Goal: Transaction & Acquisition: Purchase product/service

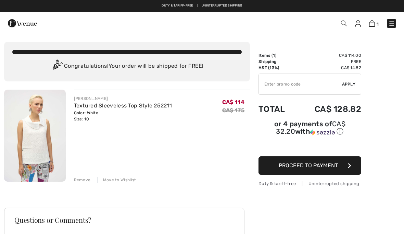
click at [83, 183] on div "JOSEPH RIBKOFF Textured Sleeveless Top Style 252211 Color: White Size: 10 Final…" at bounding box center [127, 227] width 246 height 275
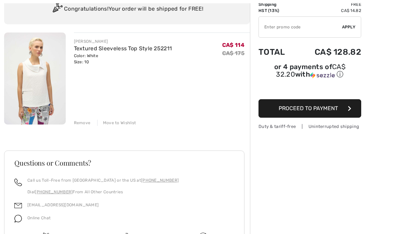
scroll to position [60, 0]
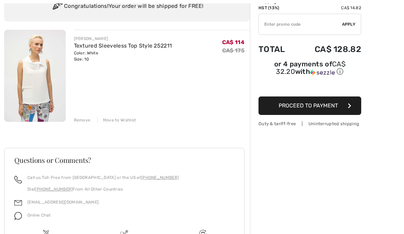
click at [83, 122] on div "Remove" at bounding box center [82, 120] width 17 height 6
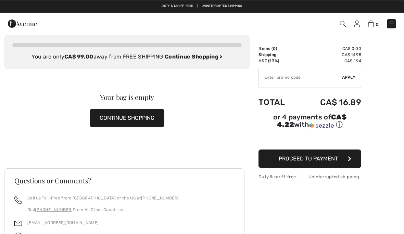
scroll to position [0, 0]
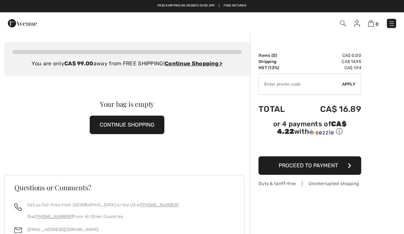
click at [394, 26] on img at bounding box center [391, 23] width 7 height 7
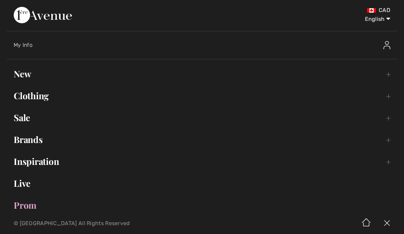
click at [27, 118] on link "Sale Toggle submenu" at bounding box center [202, 117] width 390 height 15
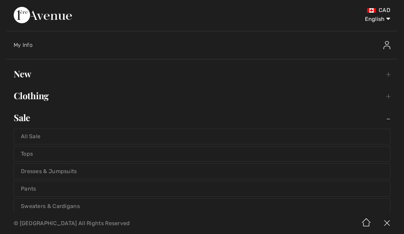
click at [40, 103] on link "Clothing Toggle submenu" at bounding box center [202, 95] width 390 height 15
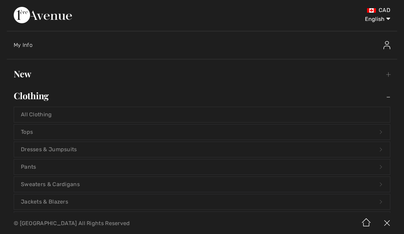
click at [31, 132] on link "Tops Open submenu" at bounding box center [202, 132] width 376 height 15
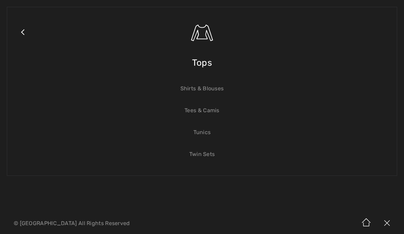
click at [25, 30] on link "Close submenu" at bounding box center [22, 40] width 17 height 53
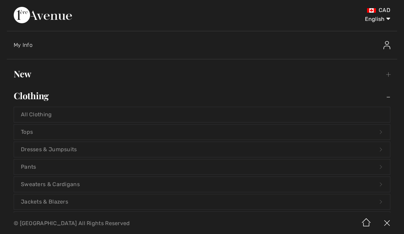
scroll to position [2, 0]
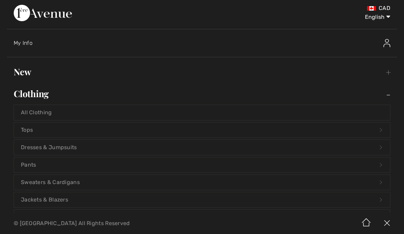
click at [66, 184] on link "Sweaters & Cardigans Open submenu" at bounding box center [202, 182] width 376 height 15
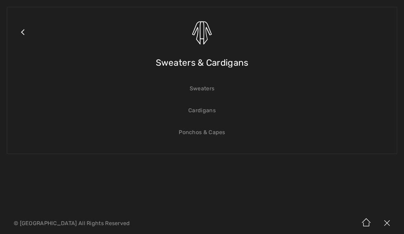
click at [204, 112] on link "Cardigans" at bounding box center [202, 110] width 376 height 15
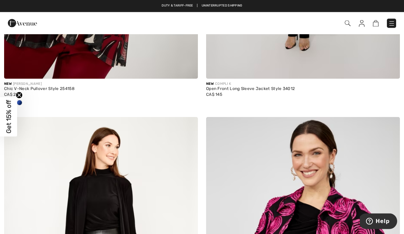
scroll to position [312, 0]
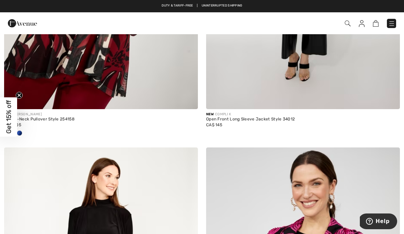
click at [393, 26] on img at bounding box center [391, 23] width 7 height 7
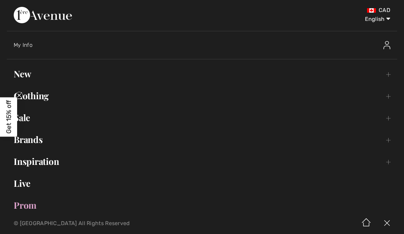
click at [31, 119] on link "Sale Toggle submenu" at bounding box center [202, 117] width 390 height 15
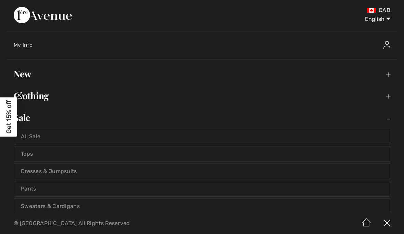
click at [32, 154] on link "Tops" at bounding box center [202, 153] width 376 height 15
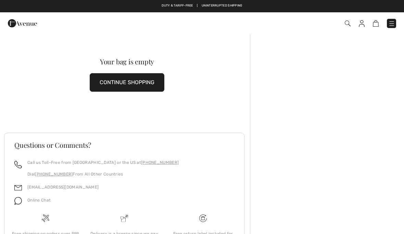
click at [346, 26] on img at bounding box center [347, 24] width 6 height 6
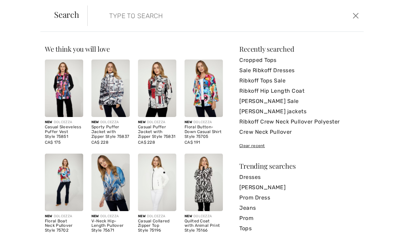
click at [107, 19] on input "search" at bounding box center [196, 15] width 185 height 21
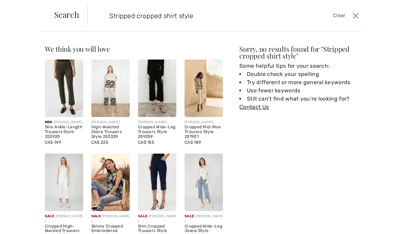
type input "Stripped cropped shirt style"
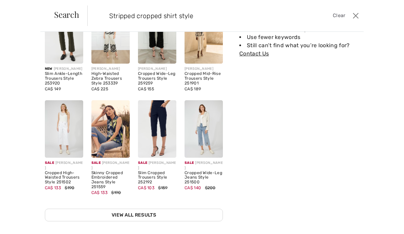
scroll to position [53, 0]
click at [131, 214] on link "View All Results" at bounding box center [134, 215] width 178 height 13
click at [137, 204] on div "Sale JOSEPH RIBKOFF Slim Cropped Trousers Style 252192 CA$ 103 $159" at bounding box center [157, 153] width 47 height 104
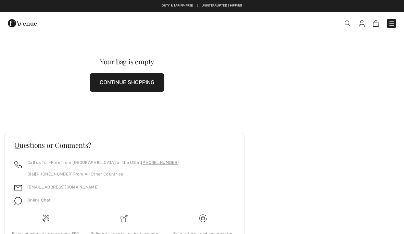
checkbox input "true"
click at [350, 25] on img at bounding box center [347, 24] width 6 height 6
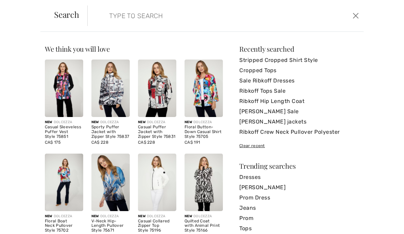
click at [101, 16] on form "Clear" at bounding box center [218, 15] width 263 height 21
click at [114, 14] on input "search" at bounding box center [196, 15] width 185 height 21
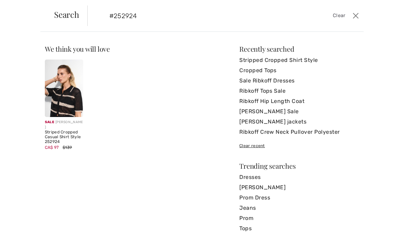
type input "#252924"
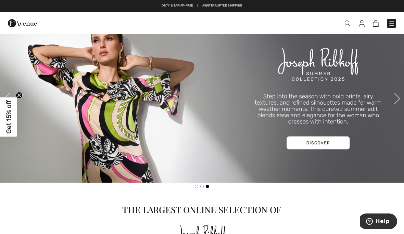
scroll to position [263, 0]
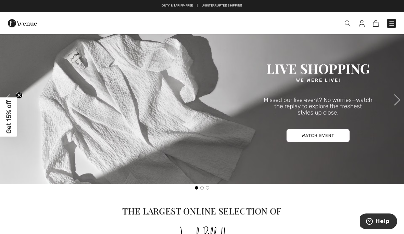
click at [345, 26] on img at bounding box center [347, 24] width 6 height 6
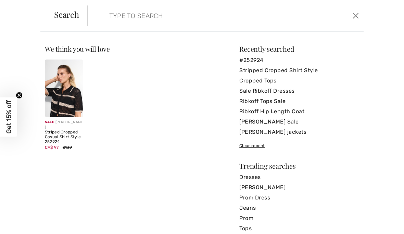
click at [75, 109] on img at bounding box center [64, 88] width 38 height 57
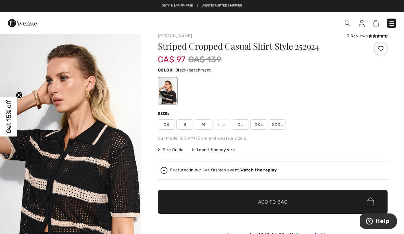
scroll to position [9, 0]
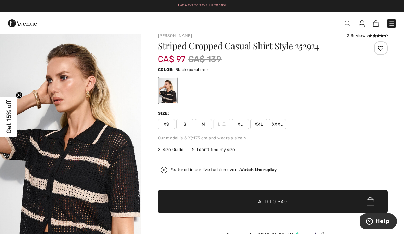
click at [174, 148] on span "Size Guide" at bounding box center [171, 149] width 26 height 6
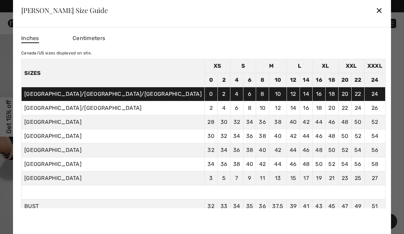
click at [327, 27] on div "Joseph Ribkoff Size Guide ✕" at bounding box center [202, 10] width 378 height 34
click at [375, 17] on div "✕" at bounding box center [378, 10] width 7 height 14
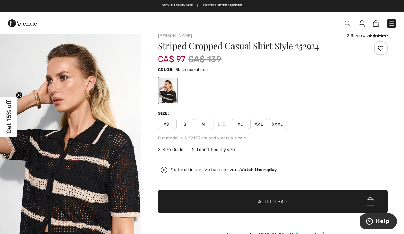
click at [172, 152] on span "Size Guide" at bounding box center [171, 149] width 26 height 6
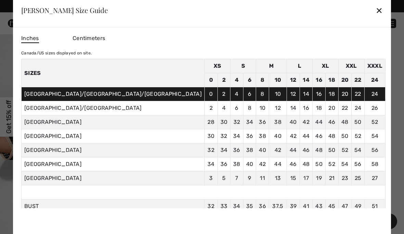
click at [375, 17] on div "✕" at bounding box center [378, 10] width 7 height 14
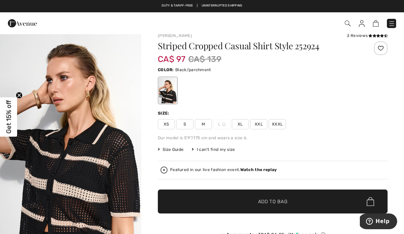
click at [177, 150] on span "Size Guide" at bounding box center [171, 149] width 26 height 6
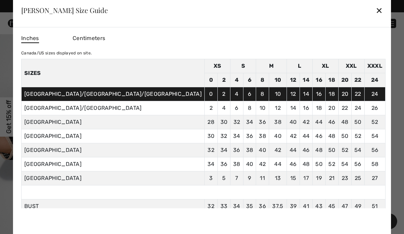
click at [375, 17] on div "✕" at bounding box center [378, 10] width 7 height 14
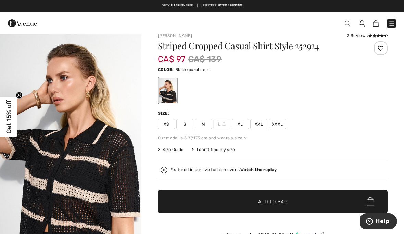
click at [206, 123] on span "M" at bounding box center [203, 124] width 17 height 10
click at [271, 208] on span "✔ Added to Bag Add to Bag" at bounding box center [273, 202] width 230 height 24
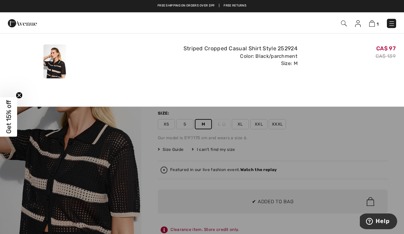
scroll to position [0, 0]
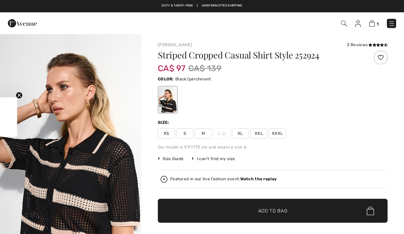
checkbox input "true"
